Goal: Information Seeking & Learning: Check status

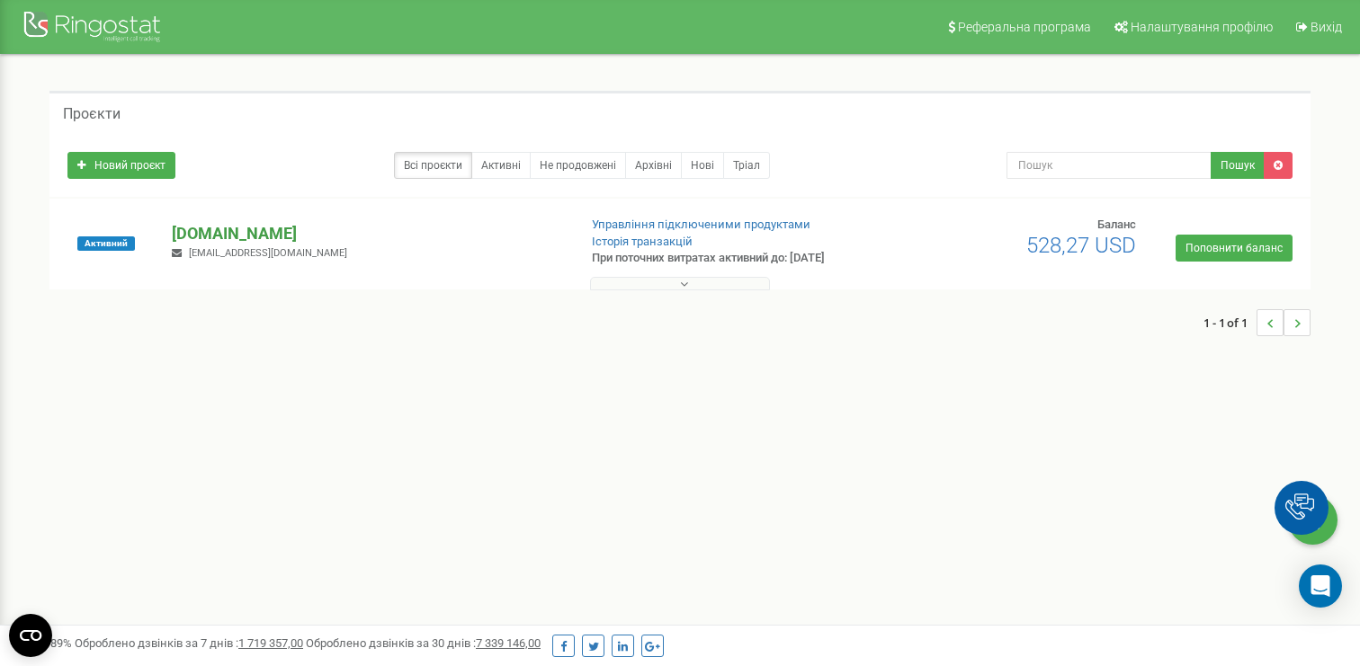
click at [245, 231] on p "[DOMAIN_NAME]" at bounding box center [367, 233] width 390 height 23
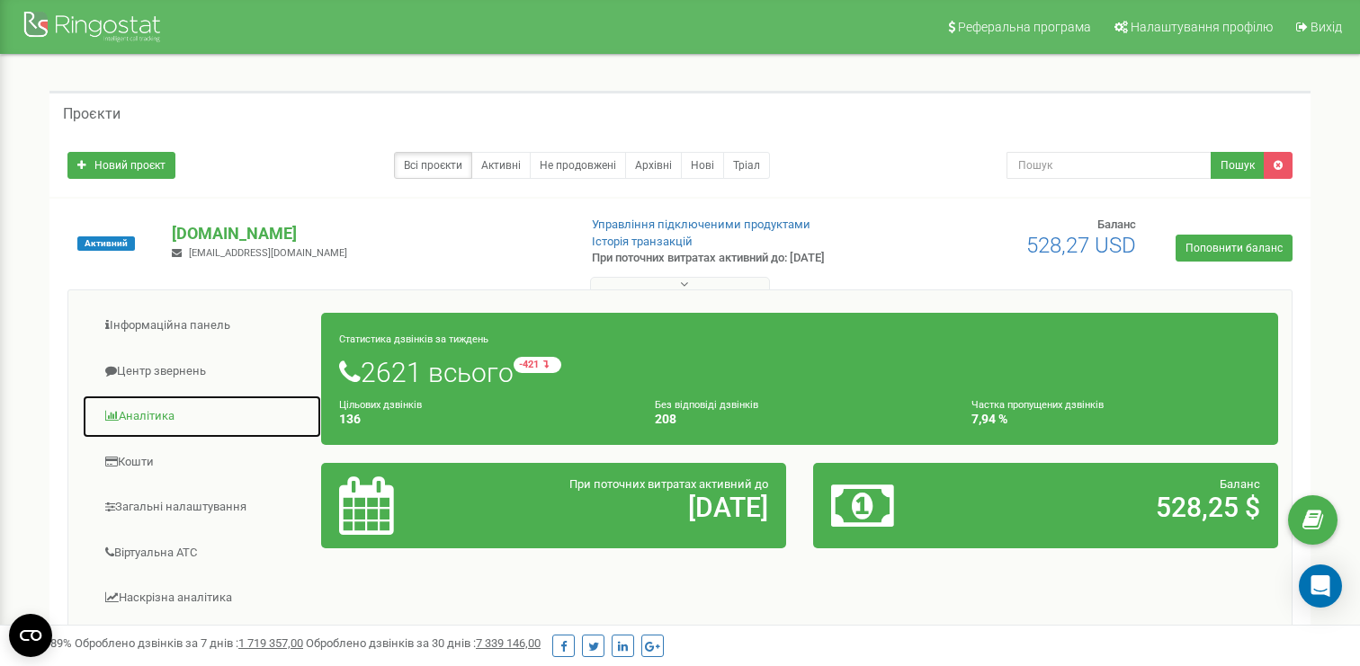
click at [153, 418] on link "Аналiтика" at bounding box center [202, 417] width 240 height 44
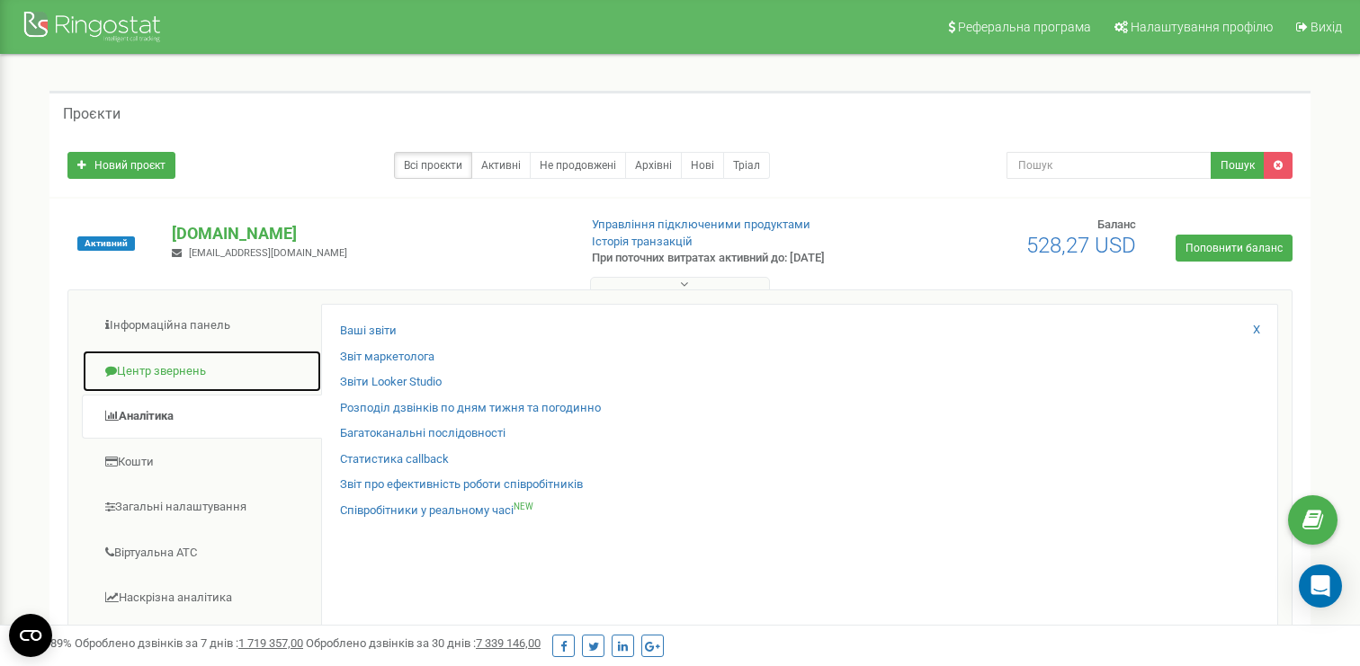
click at [214, 385] on link "Центр звернень" at bounding box center [202, 372] width 240 height 44
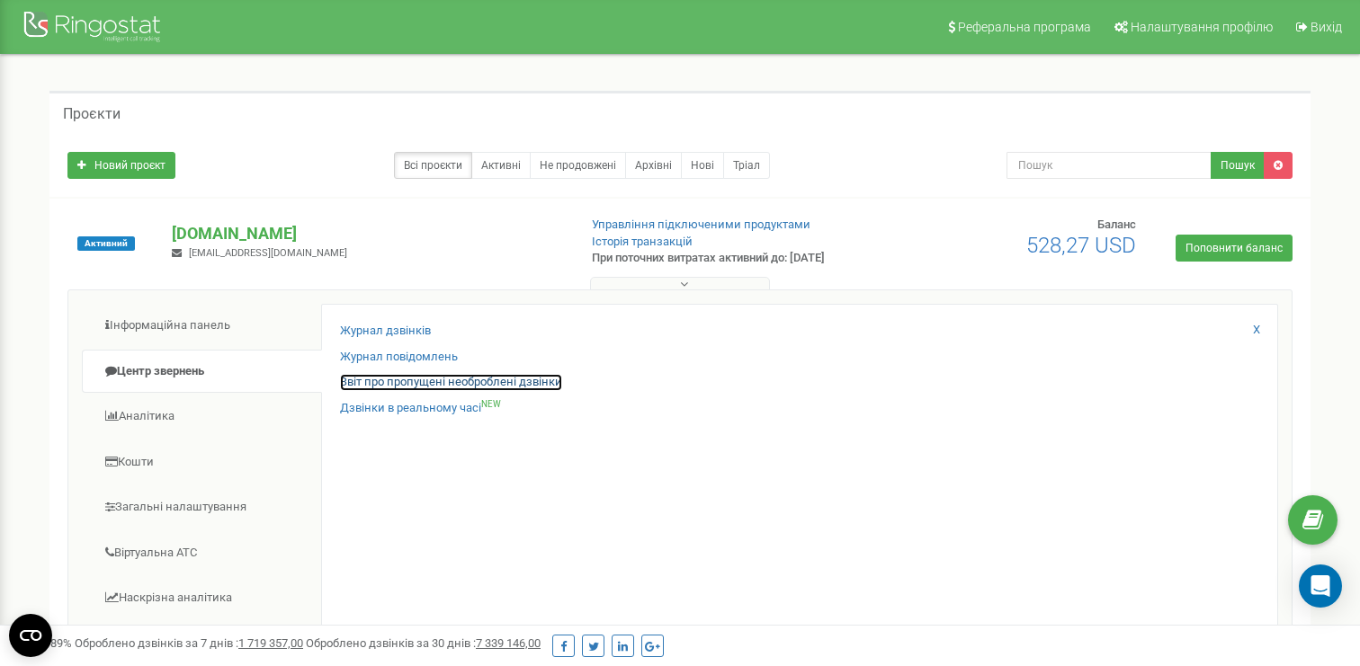
click at [386, 380] on link "Звіт про пропущені необроблені дзвінки" at bounding box center [451, 382] width 222 height 17
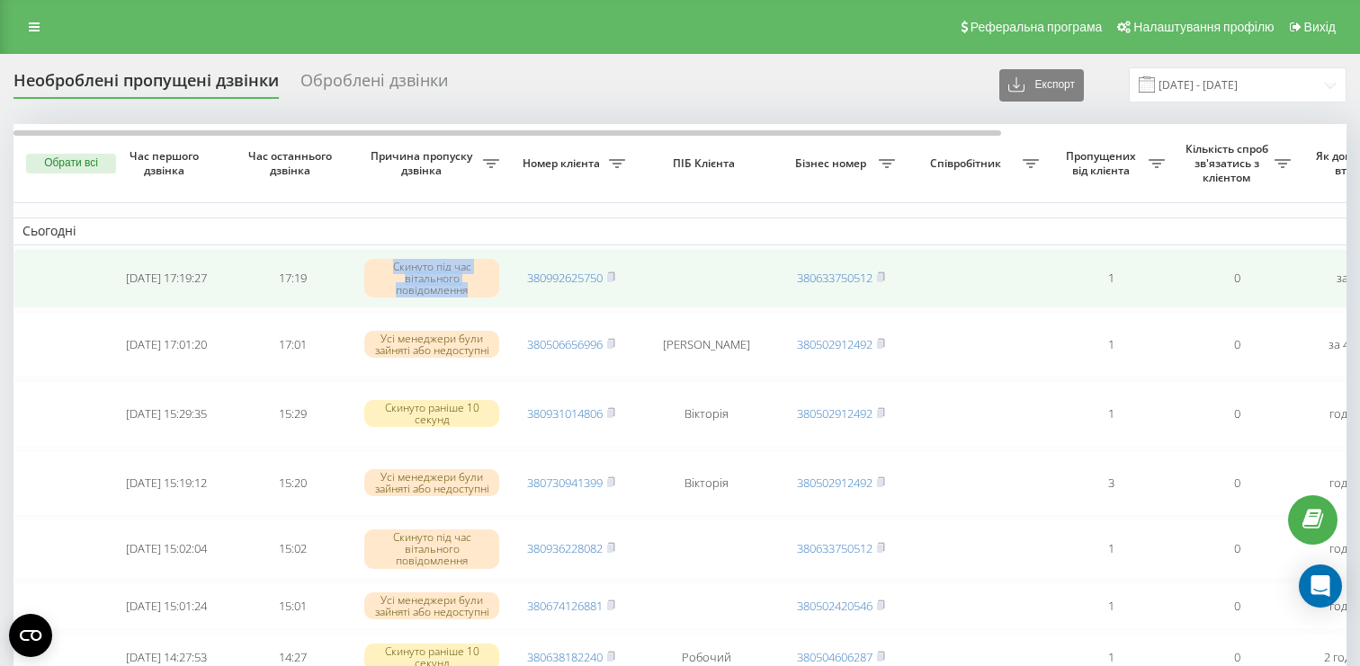
drag, startPoint x: 392, startPoint y: 266, endPoint x: 472, endPoint y: 288, distance: 82.9
click at [472, 288] on div "Скинуто під час вітального повідомлення" at bounding box center [431, 279] width 135 height 40
copy div "Скинуто під час вітального повідомлення"
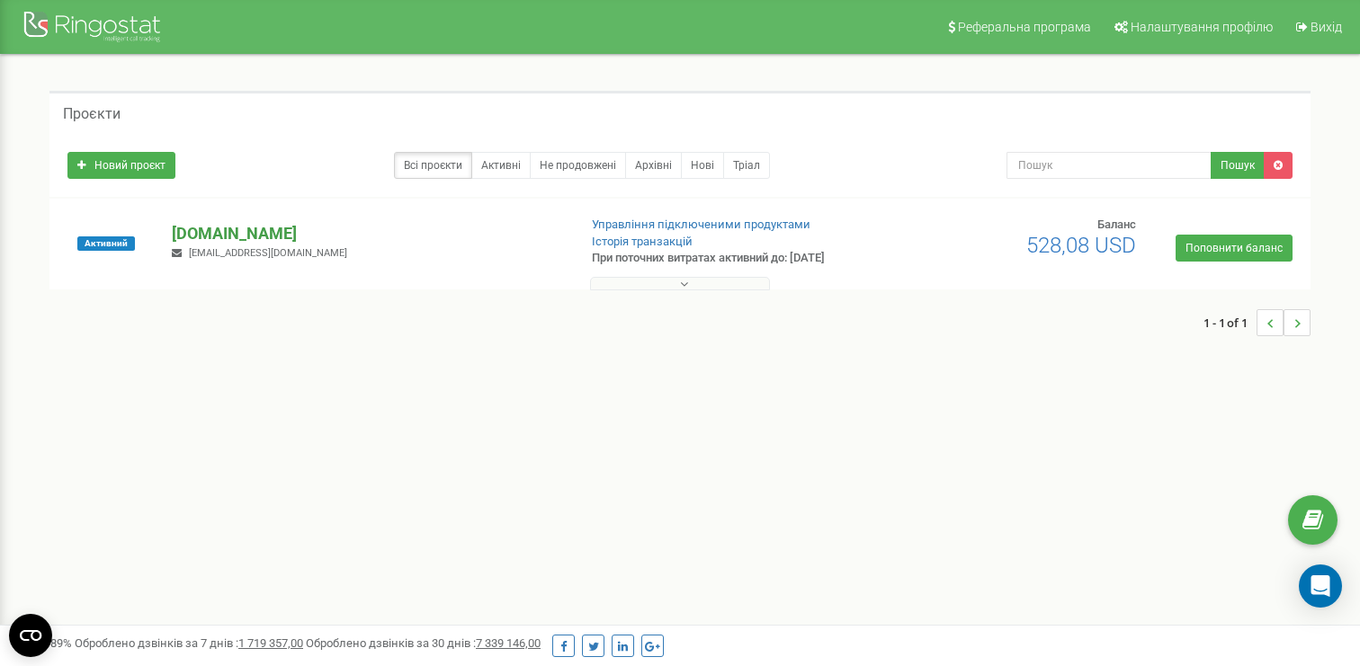
click at [182, 233] on p "[DOMAIN_NAME]" at bounding box center [367, 233] width 390 height 23
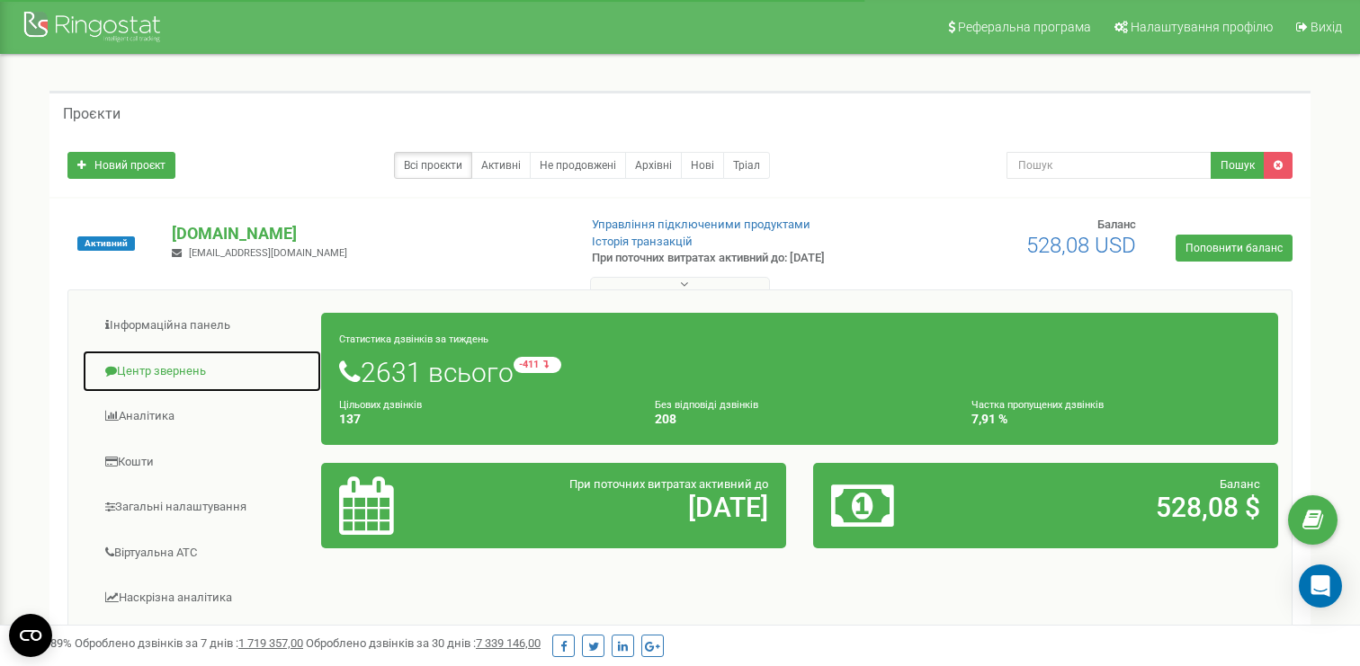
click at [167, 379] on link "Центр звернень" at bounding box center [202, 372] width 240 height 44
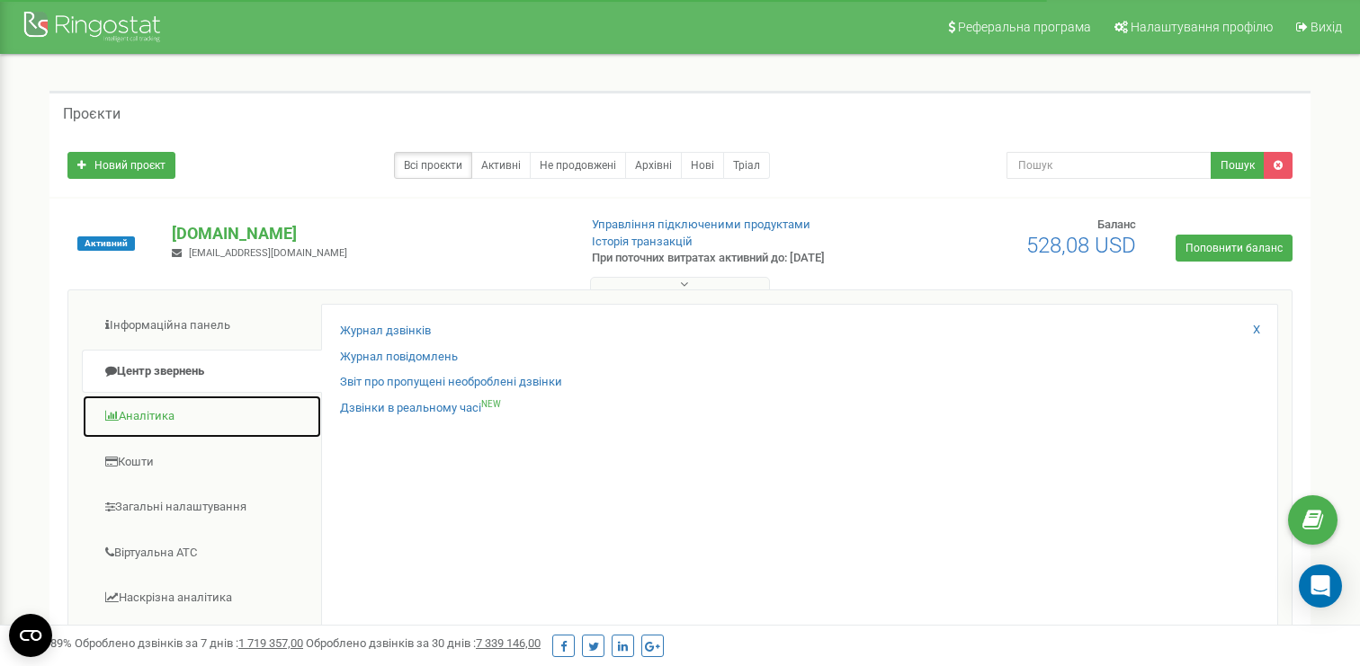
click at [163, 415] on link "Аналiтика" at bounding box center [202, 417] width 240 height 44
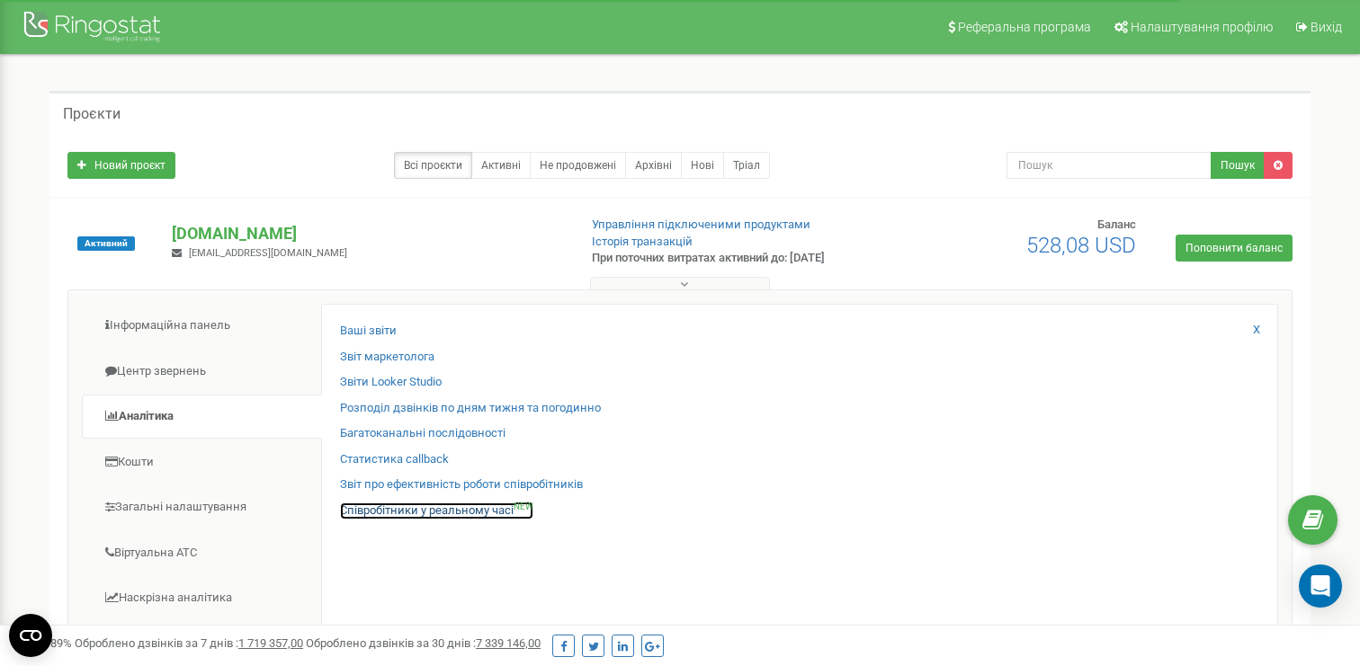
click at [411, 506] on link "Співробітники у реальному часі NEW" at bounding box center [436, 511] width 193 height 17
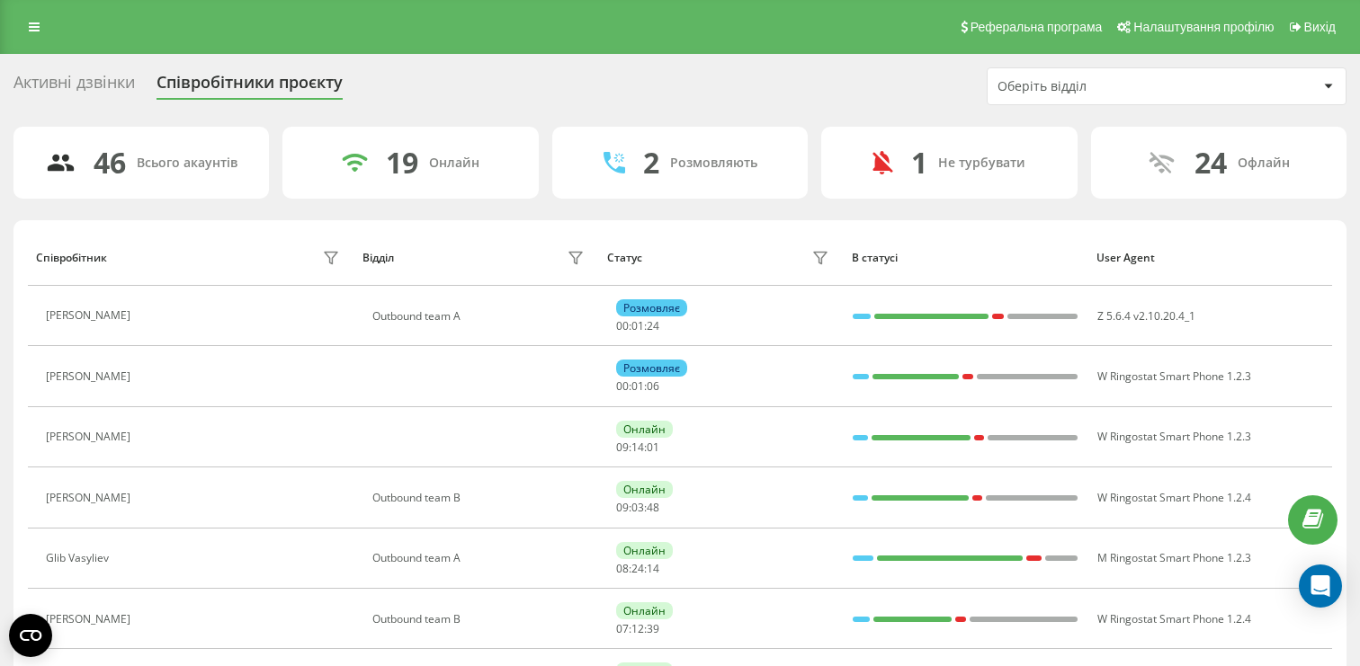
click at [1027, 84] on div "Оберіть відділ" at bounding box center [1104, 86] width 215 height 15
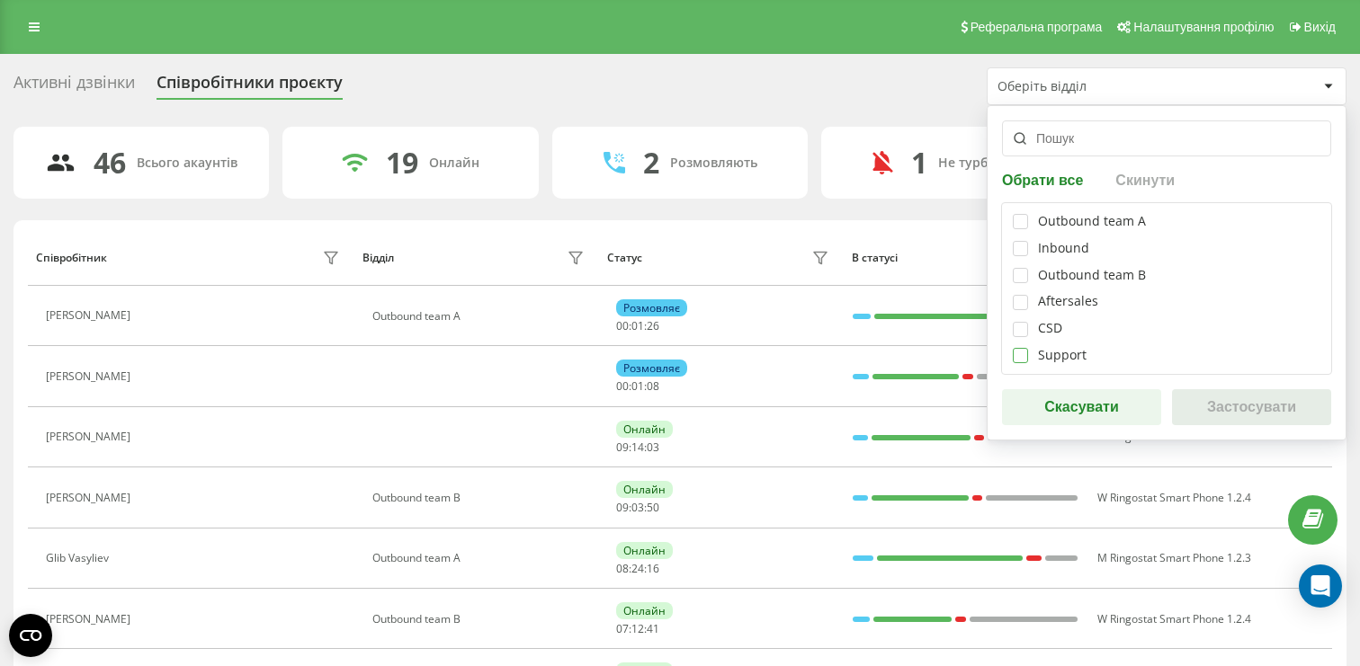
click at [1025, 348] on label at bounding box center [1019, 348] width 15 height 0
checkbox input "true"
click at [1202, 392] on button "Застосувати" at bounding box center [1251, 407] width 159 height 36
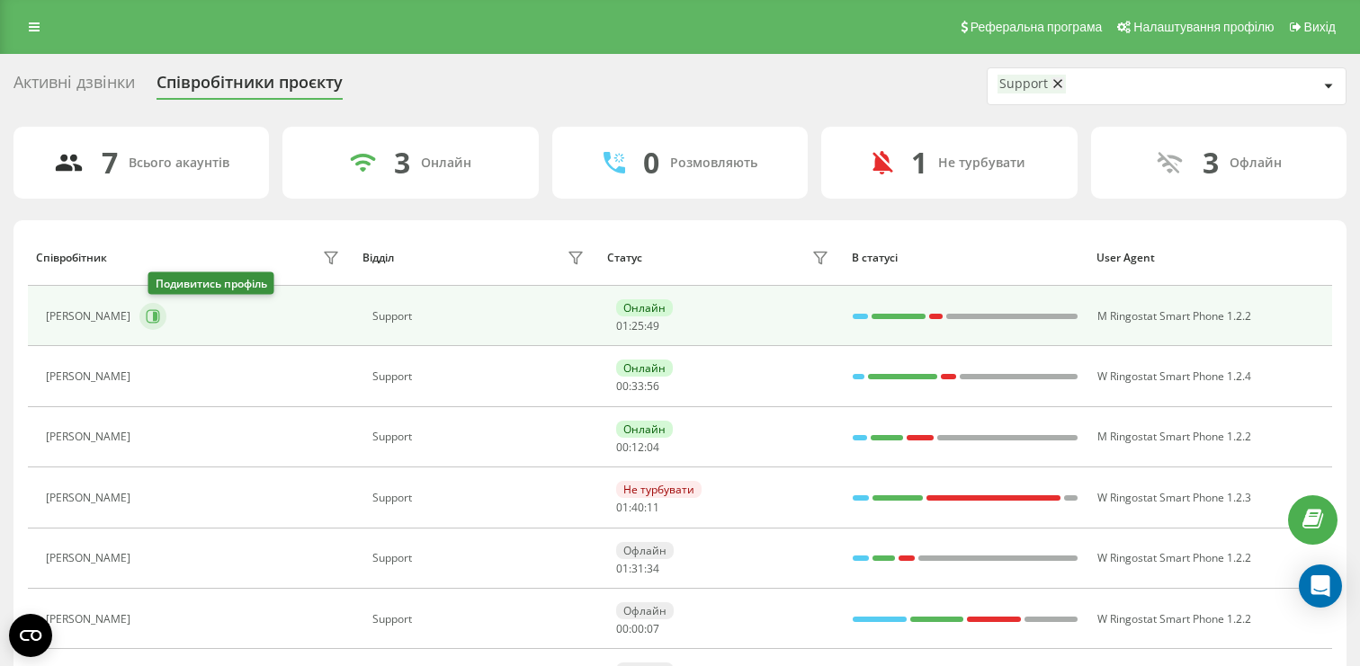
click at [160, 315] on icon at bounding box center [153, 315] width 13 height 13
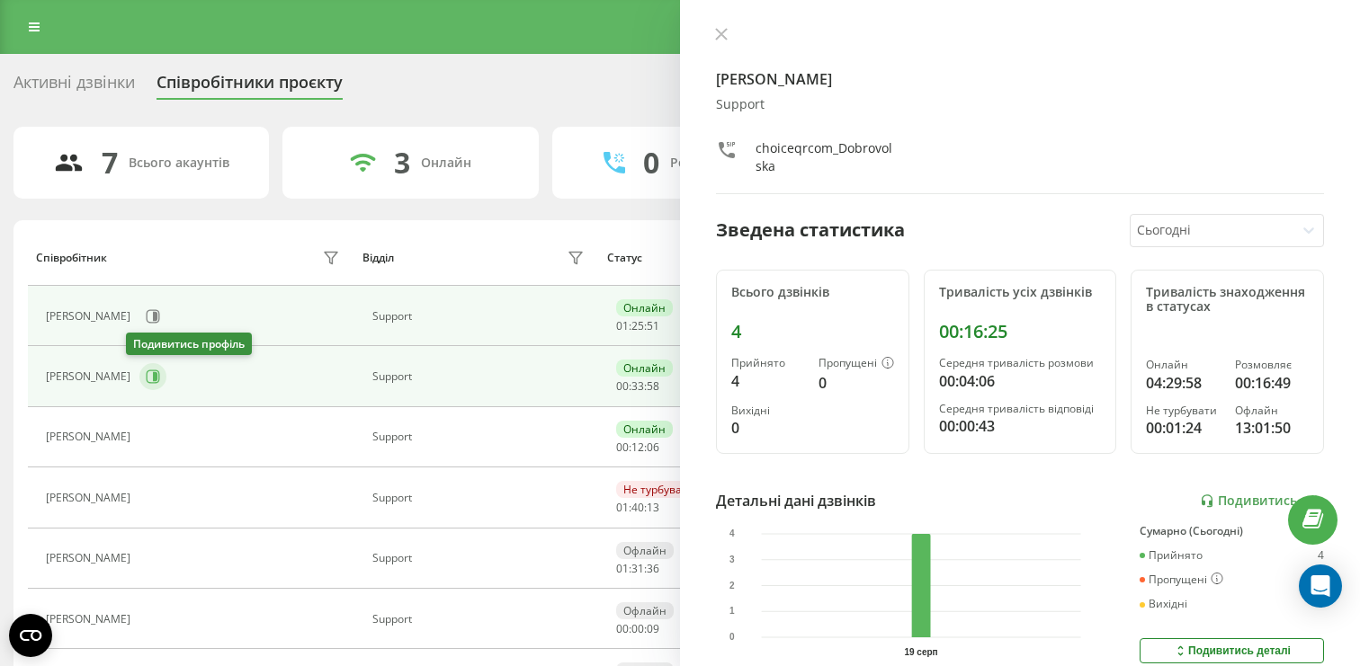
click at [146, 370] on icon at bounding box center [153, 377] width 14 height 14
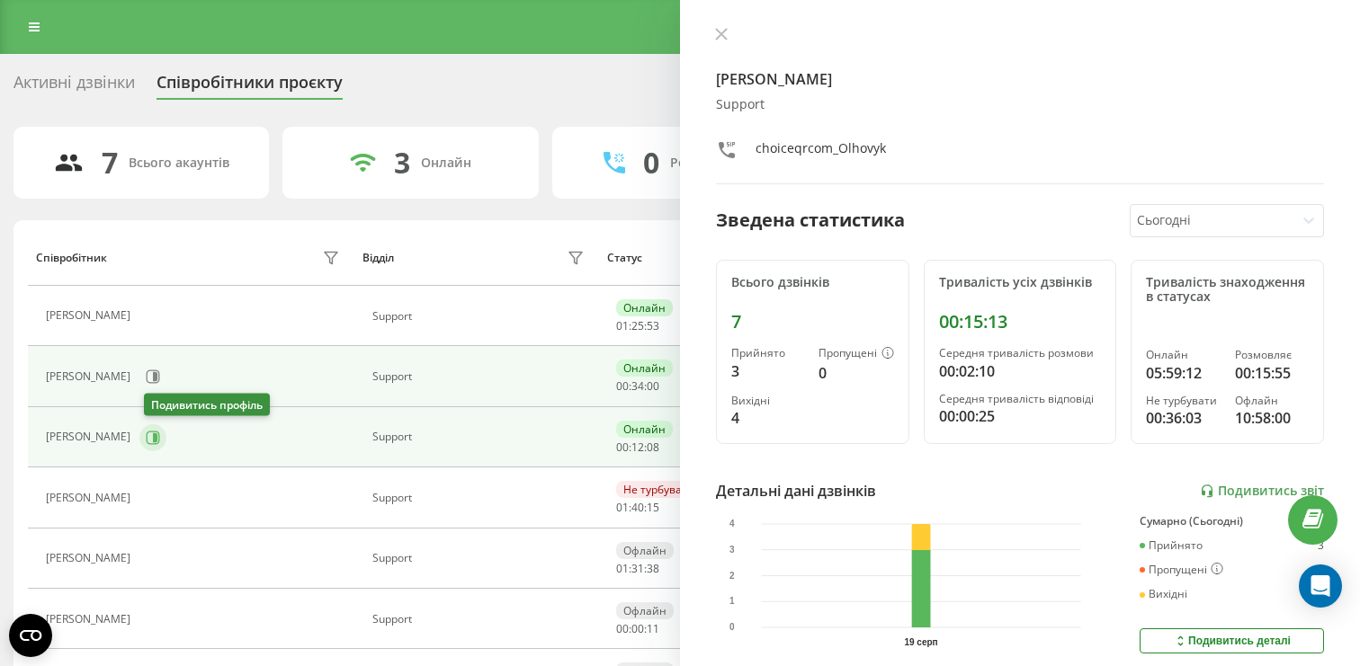
click at [153, 433] on icon at bounding box center [153, 438] width 14 height 14
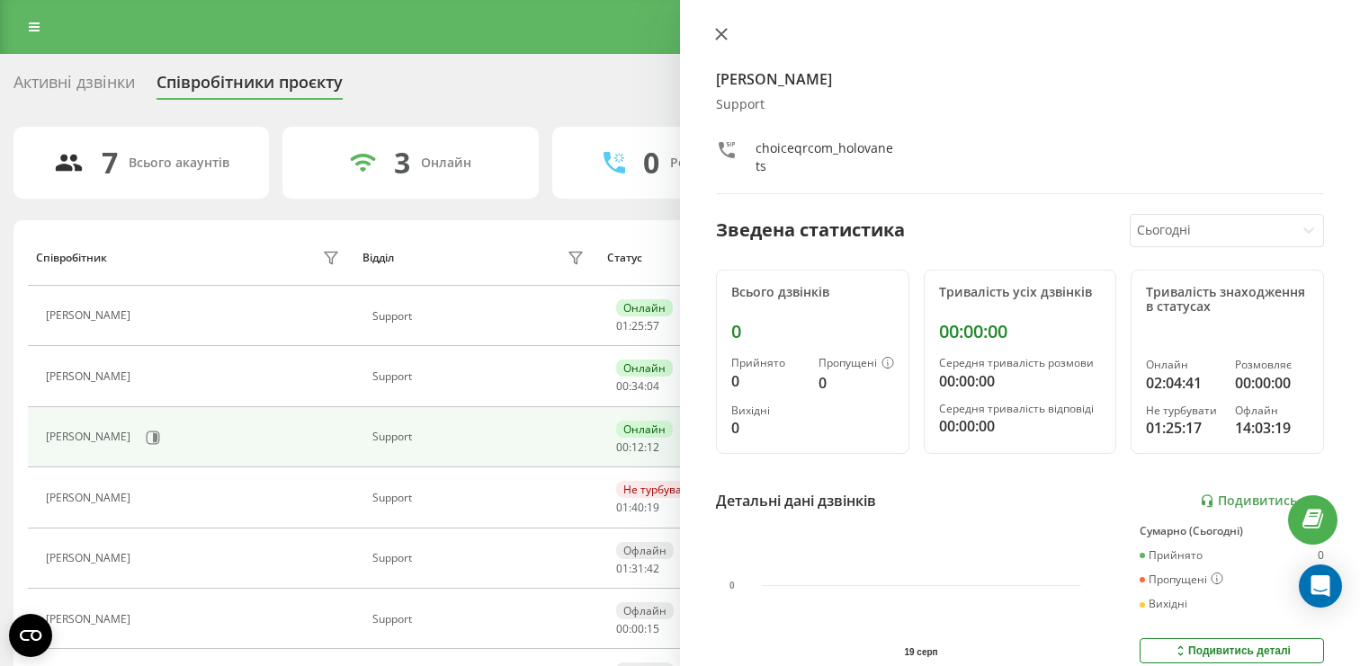
click at [725, 31] on icon at bounding box center [721, 34] width 13 height 13
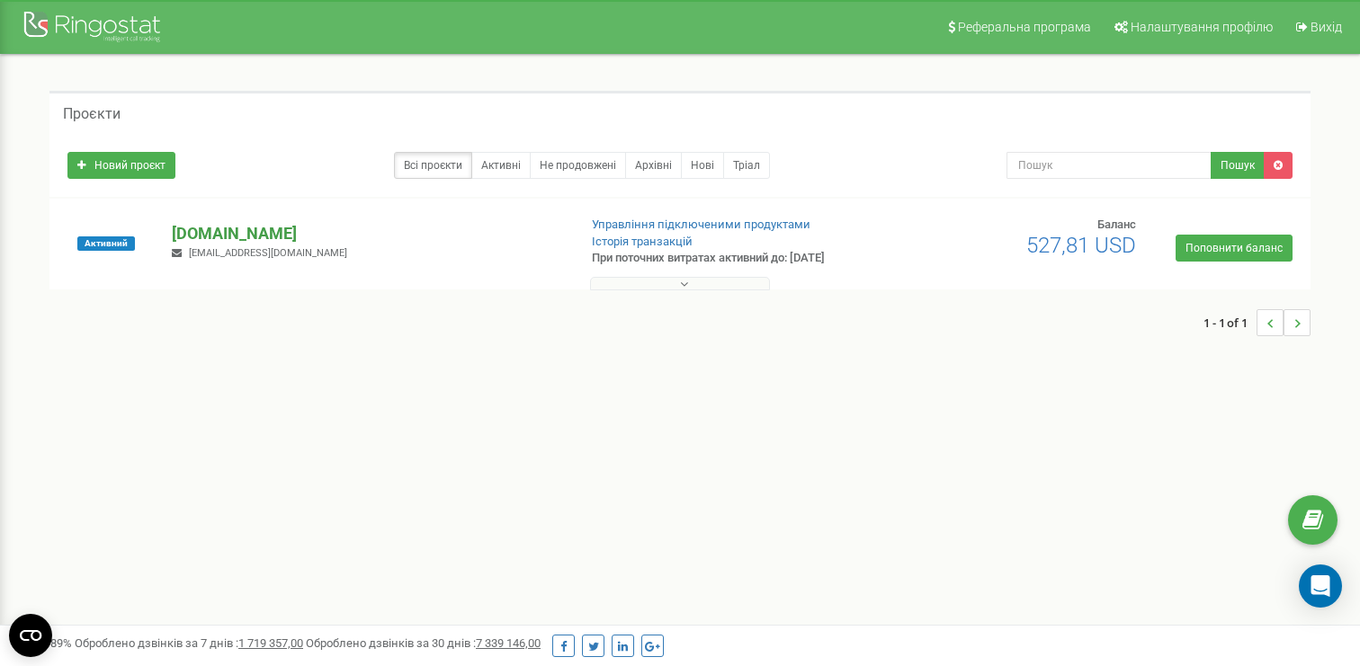
click at [224, 223] on p "[DOMAIN_NAME]" at bounding box center [367, 233] width 390 height 23
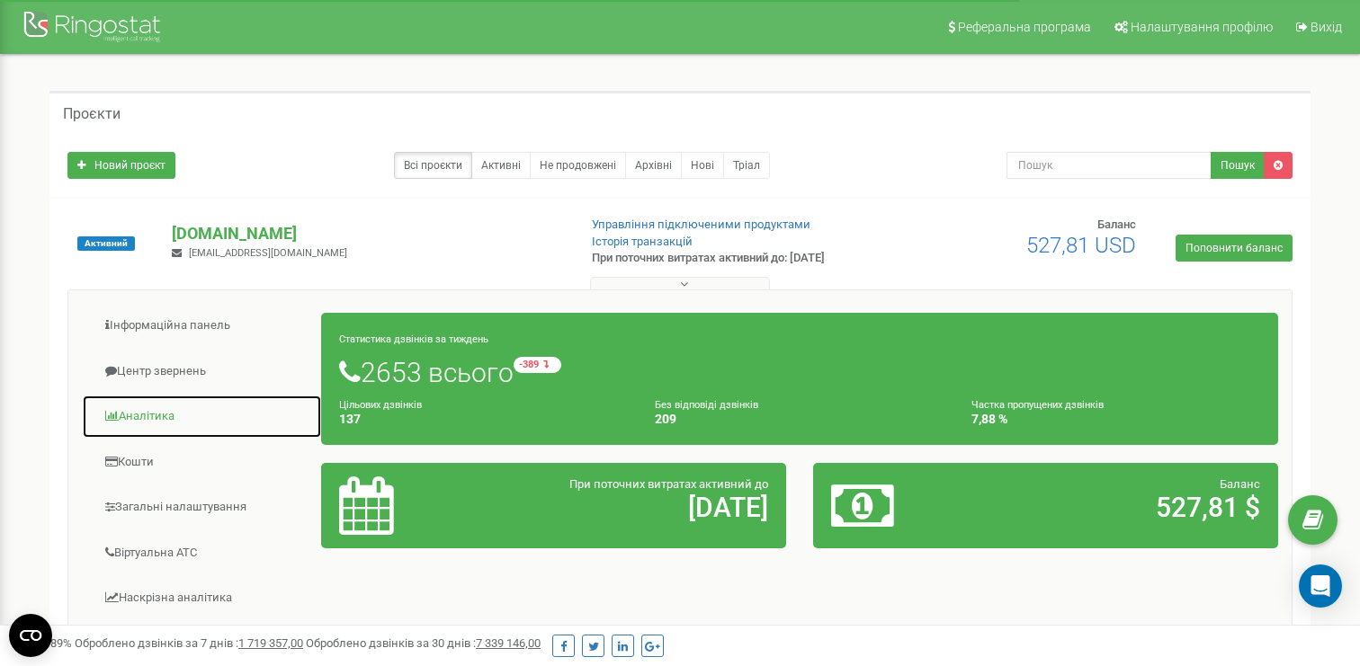
click at [145, 412] on link "Аналiтика" at bounding box center [202, 417] width 240 height 44
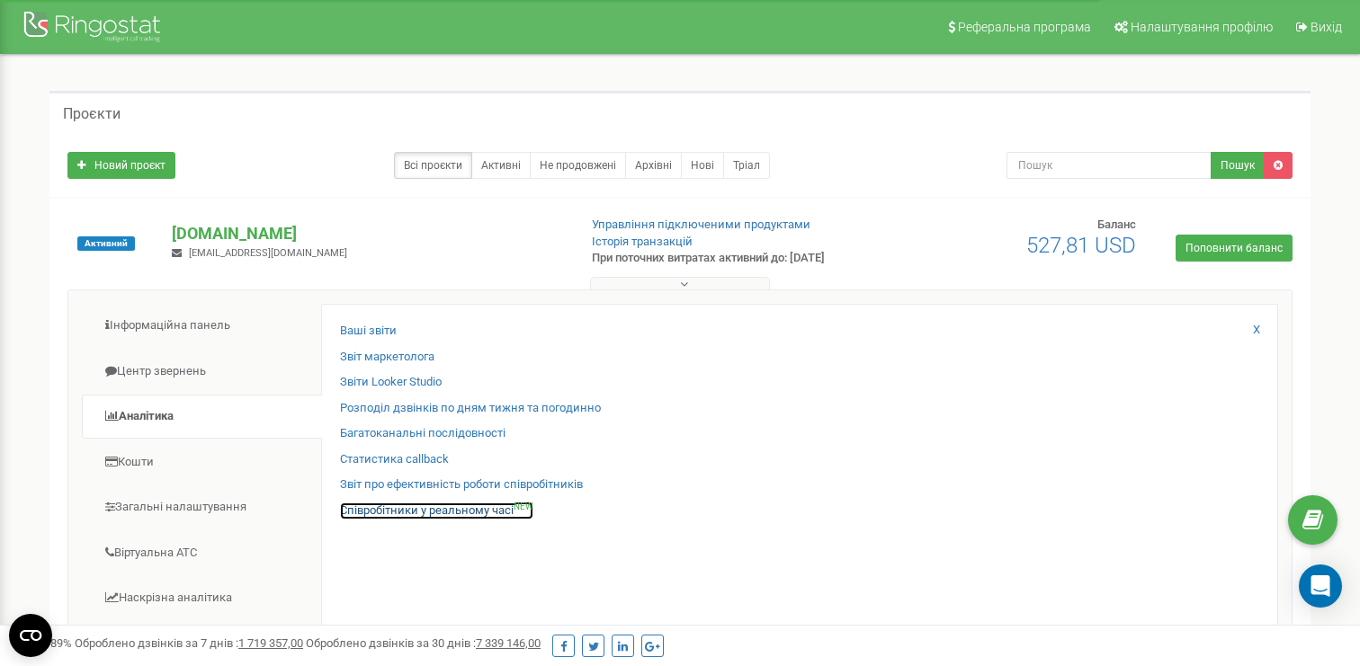
click at [434, 507] on link "Співробітники у реальному часі NEW" at bounding box center [436, 511] width 193 height 17
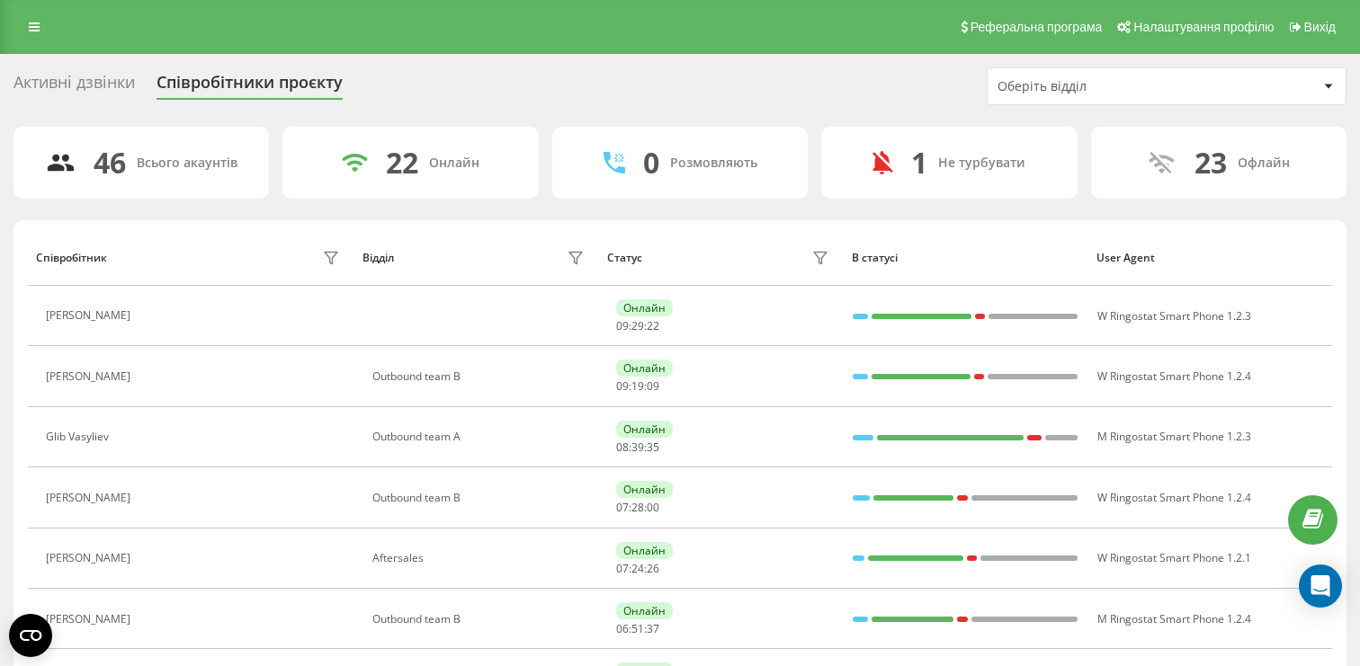
click at [1025, 81] on div "Оберіть відділ" at bounding box center [1104, 86] width 215 height 15
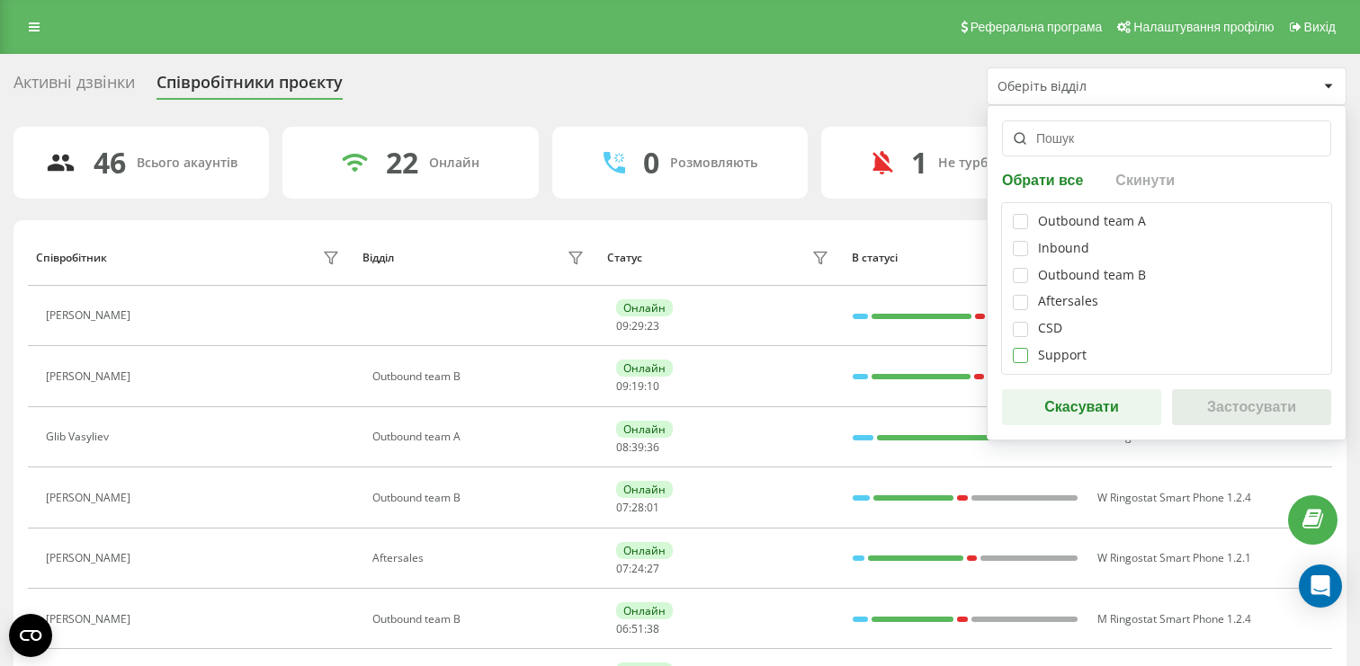
click at [1021, 348] on label at bounding box center [1019, 348] width 15 height 0
checkbox input "true"
click at [1185, 394] on button "Застосувати" at bounding box center [1251, 407] width 159 height 36
